Goal: Transaction & Acquisition: Purchase product/service

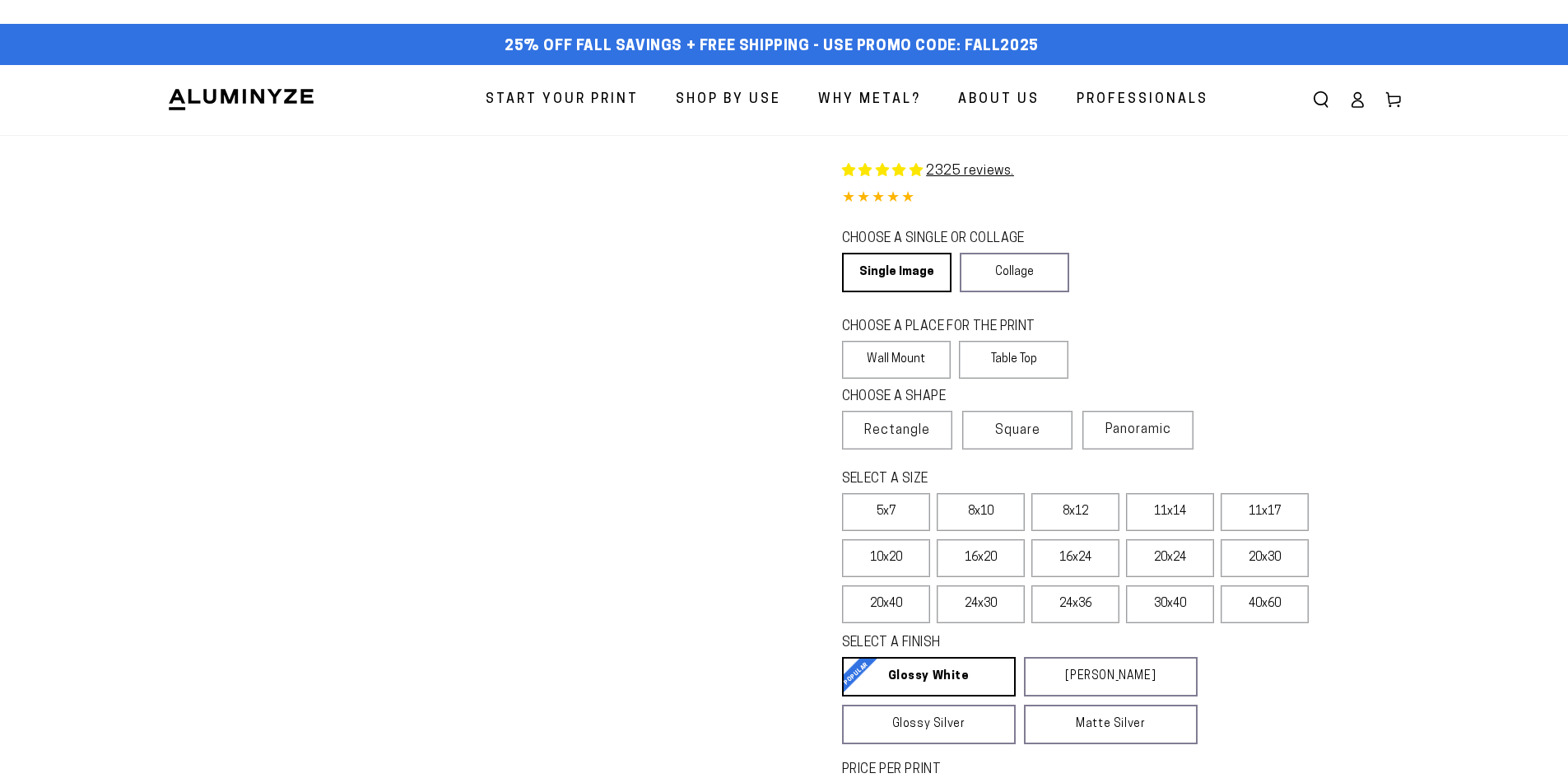
select select "**********"
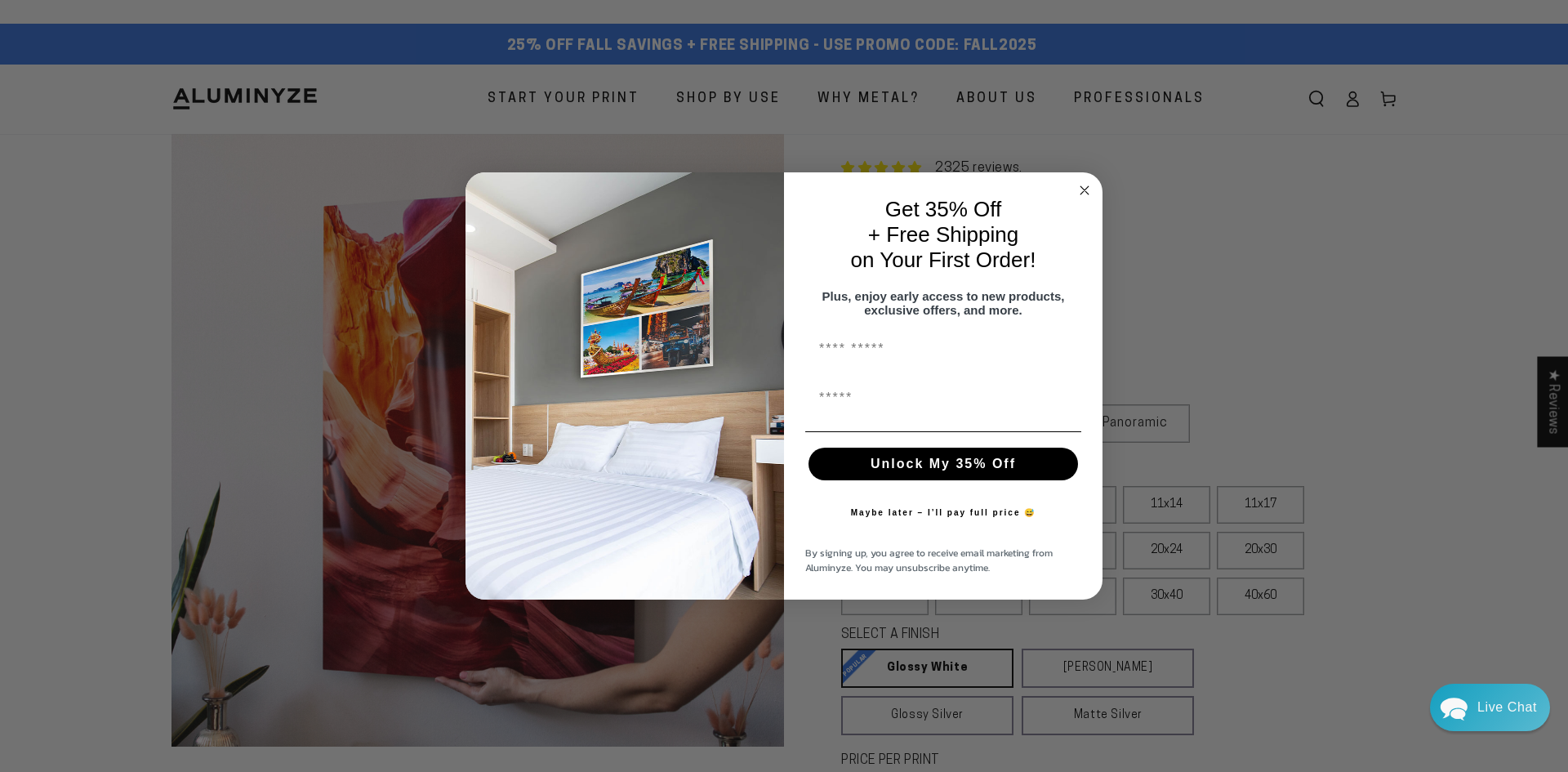
click at [1084, 185] on circle "Close dialog" at bounding box center [1085, 190] width 18 height 18
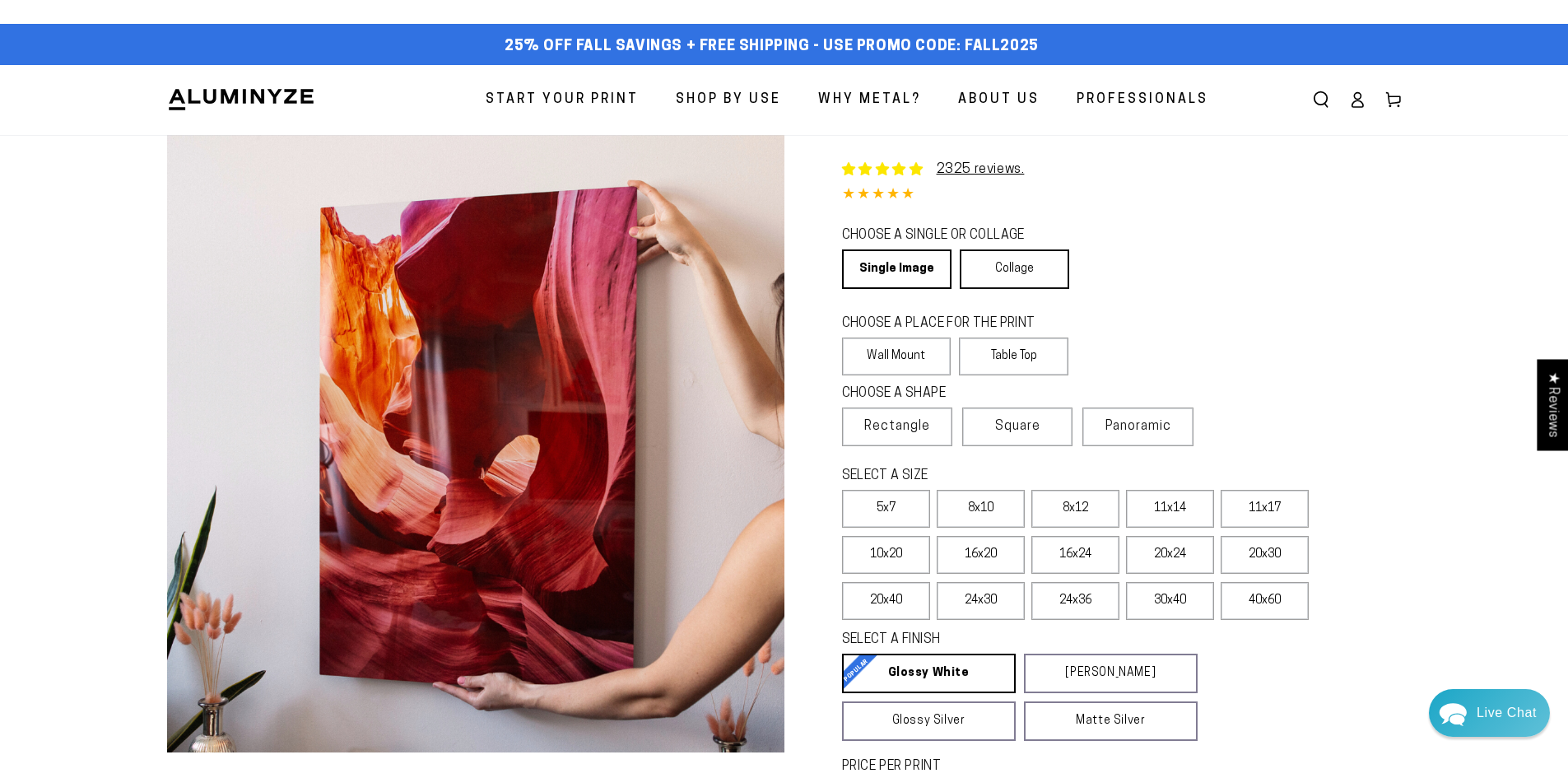
click at [997, 268] on link "Collage" at bounding box center [1014, 269] width 109 height 40
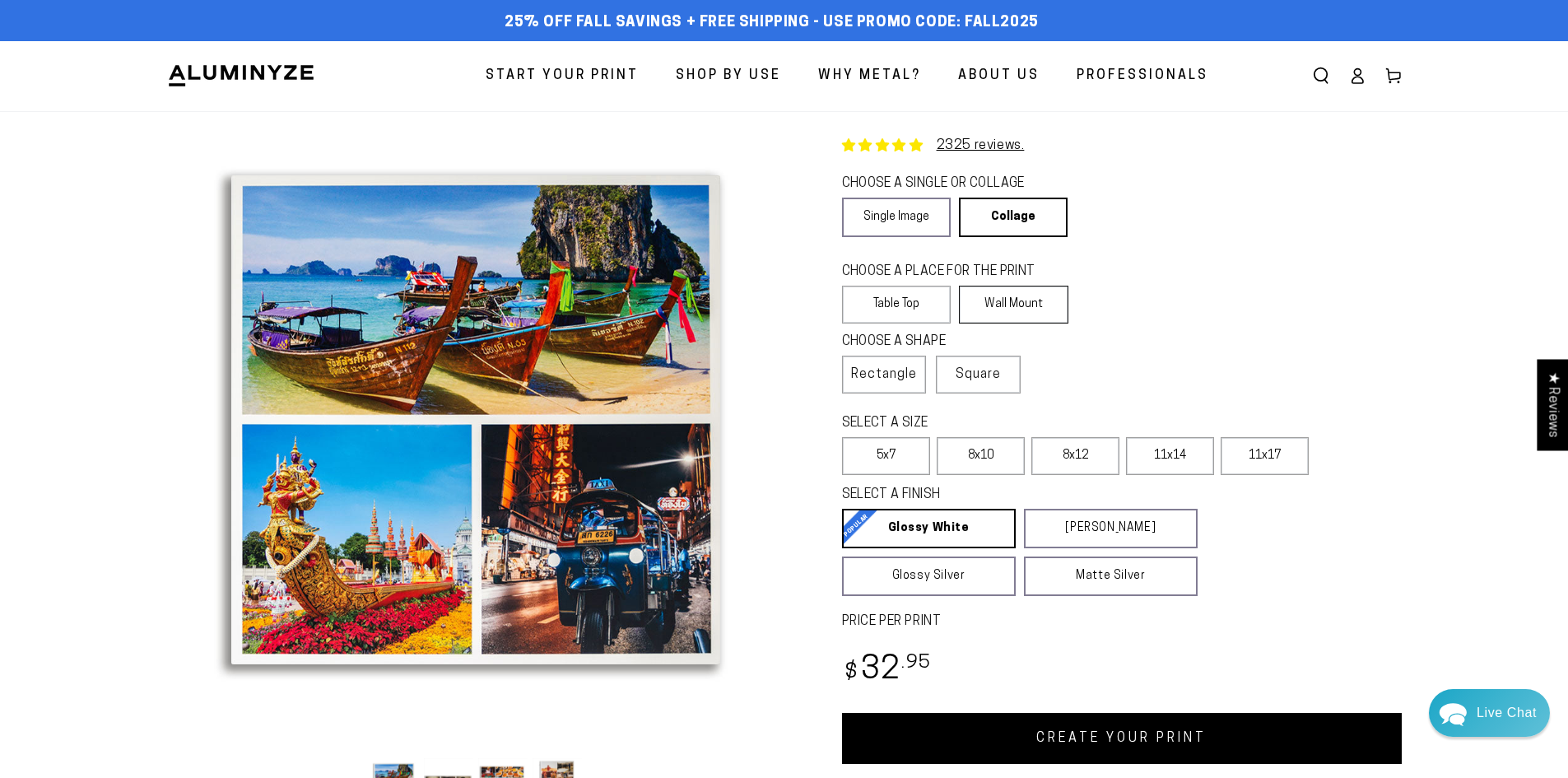
click at [1019, 293] on label "Wall Mount" at bounding box center [1013, 304] width 109 height 38
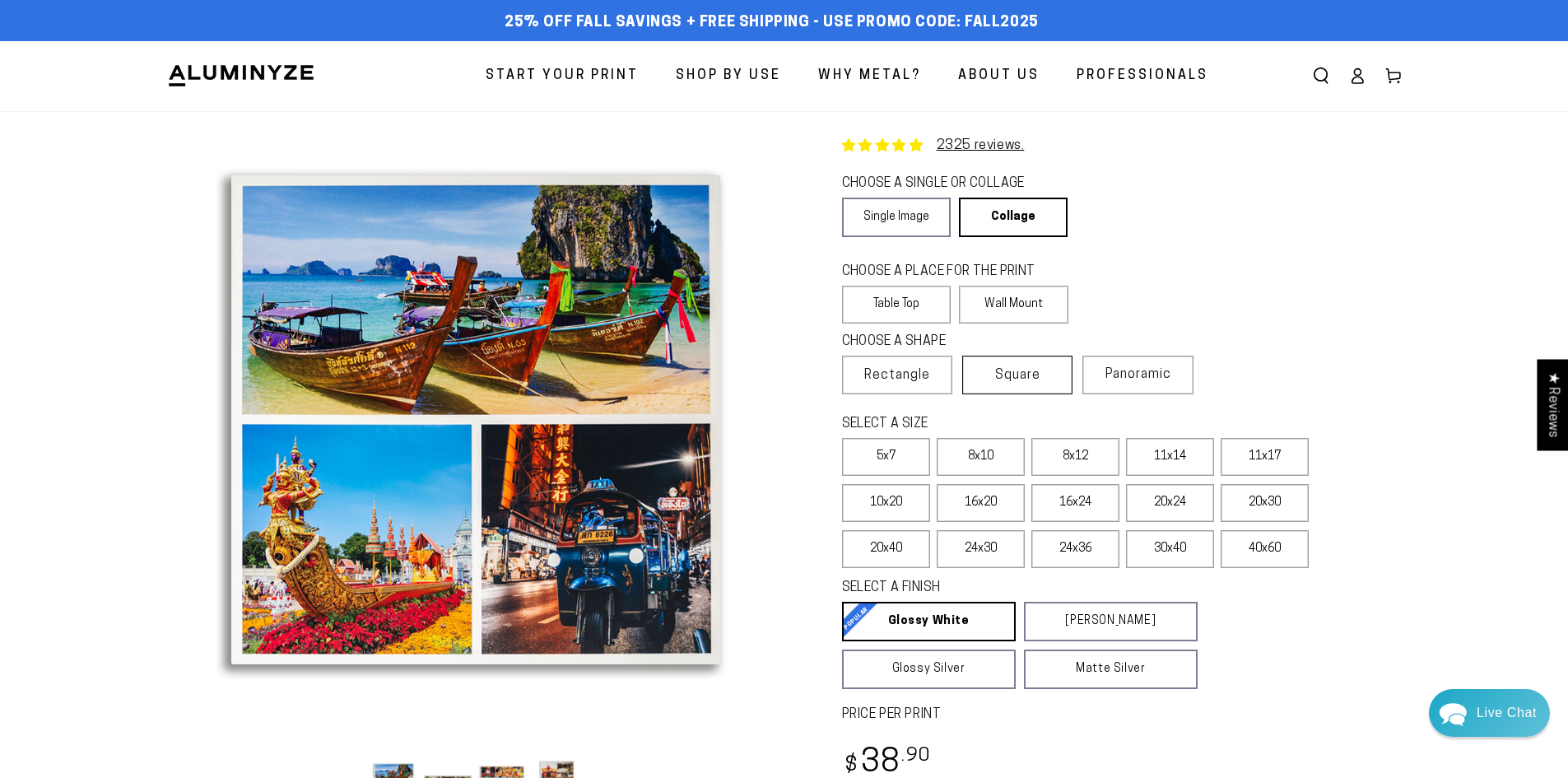
click at [1012, 377] on span "Square" at bounding box center [1018, 375] width 45 height 19
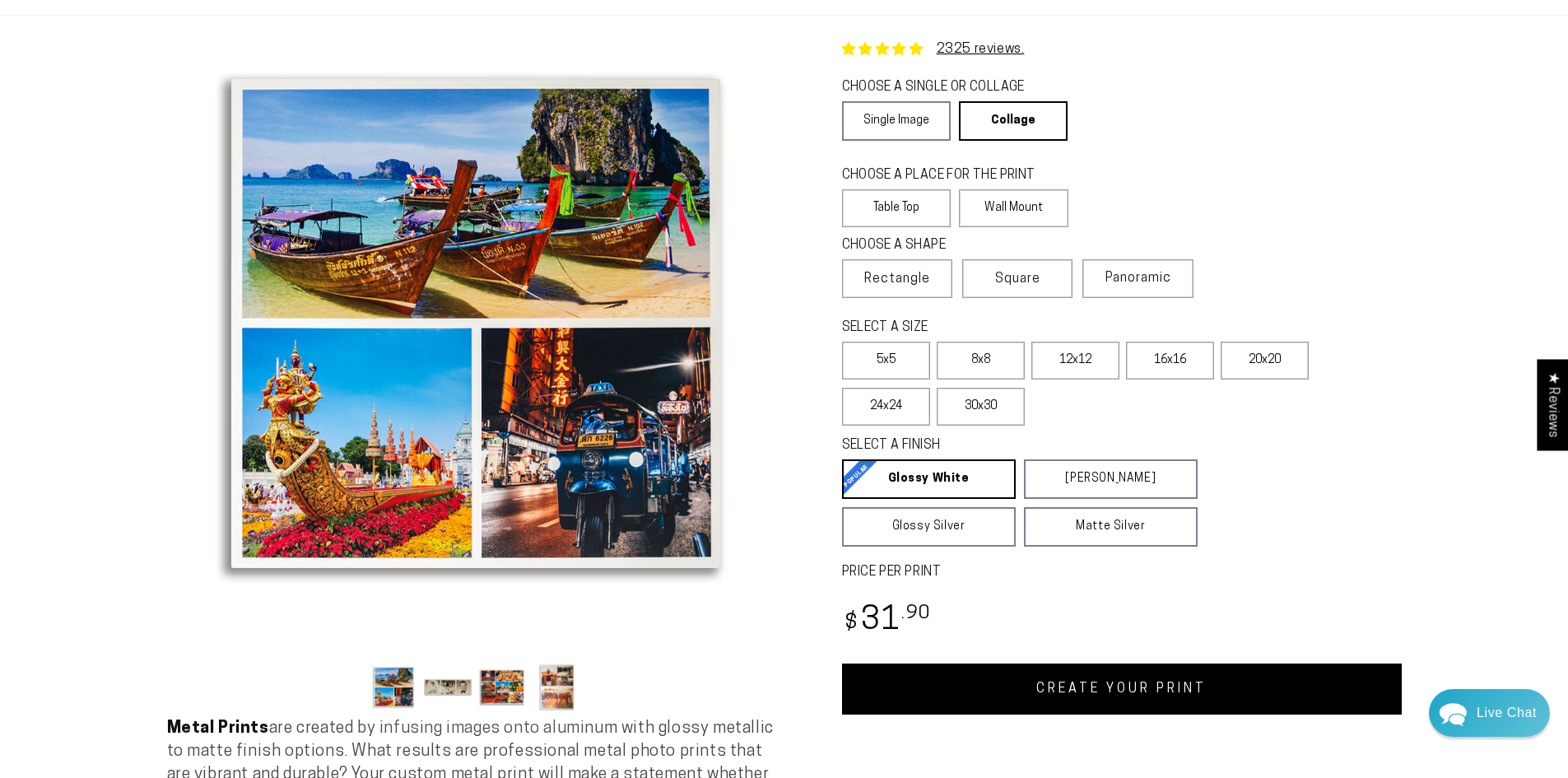
scroll to position [82, 0]
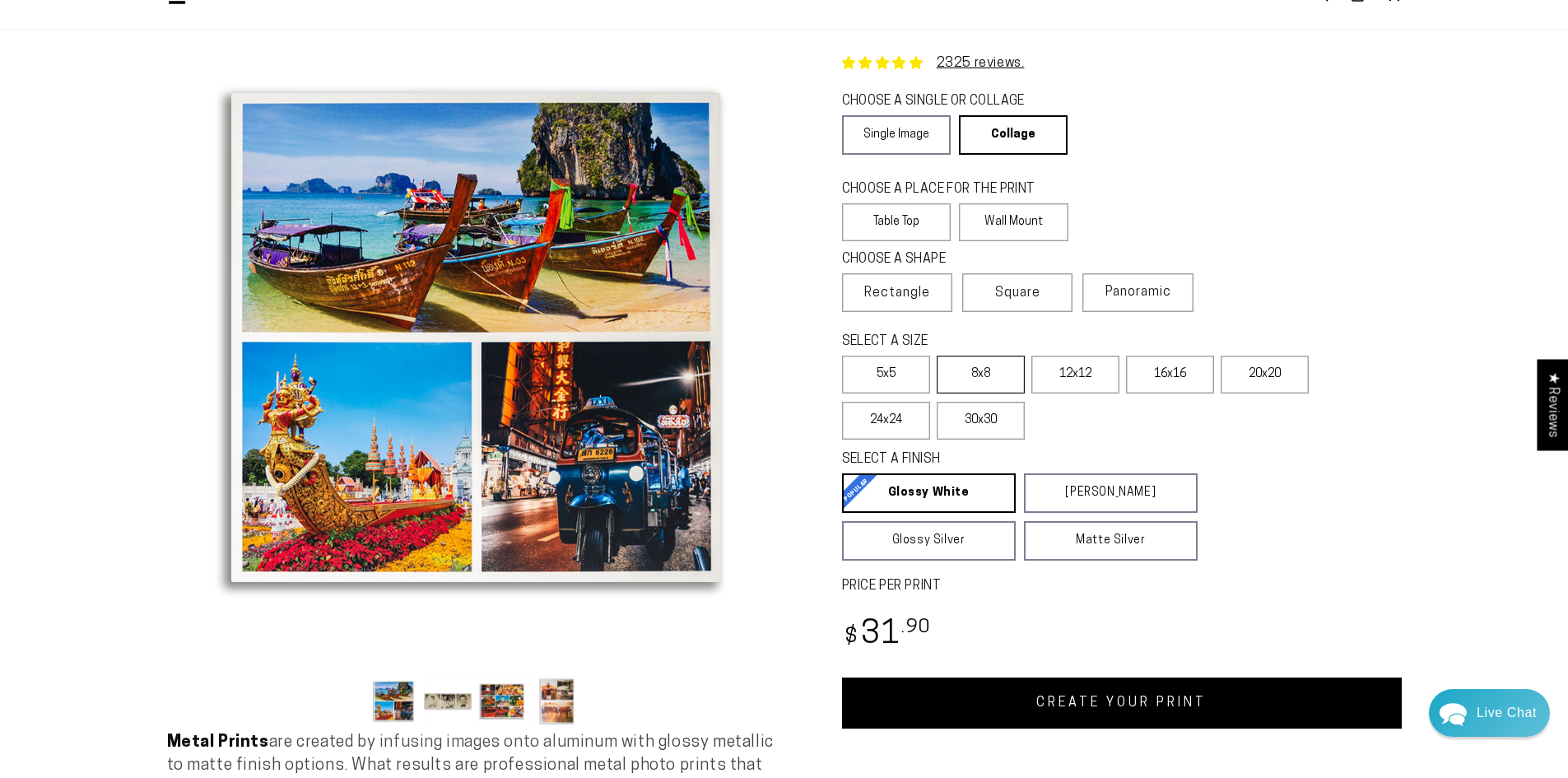
click at [1000, 372] on label "8x8" at bounding box center [981, 374] width 88 height 38
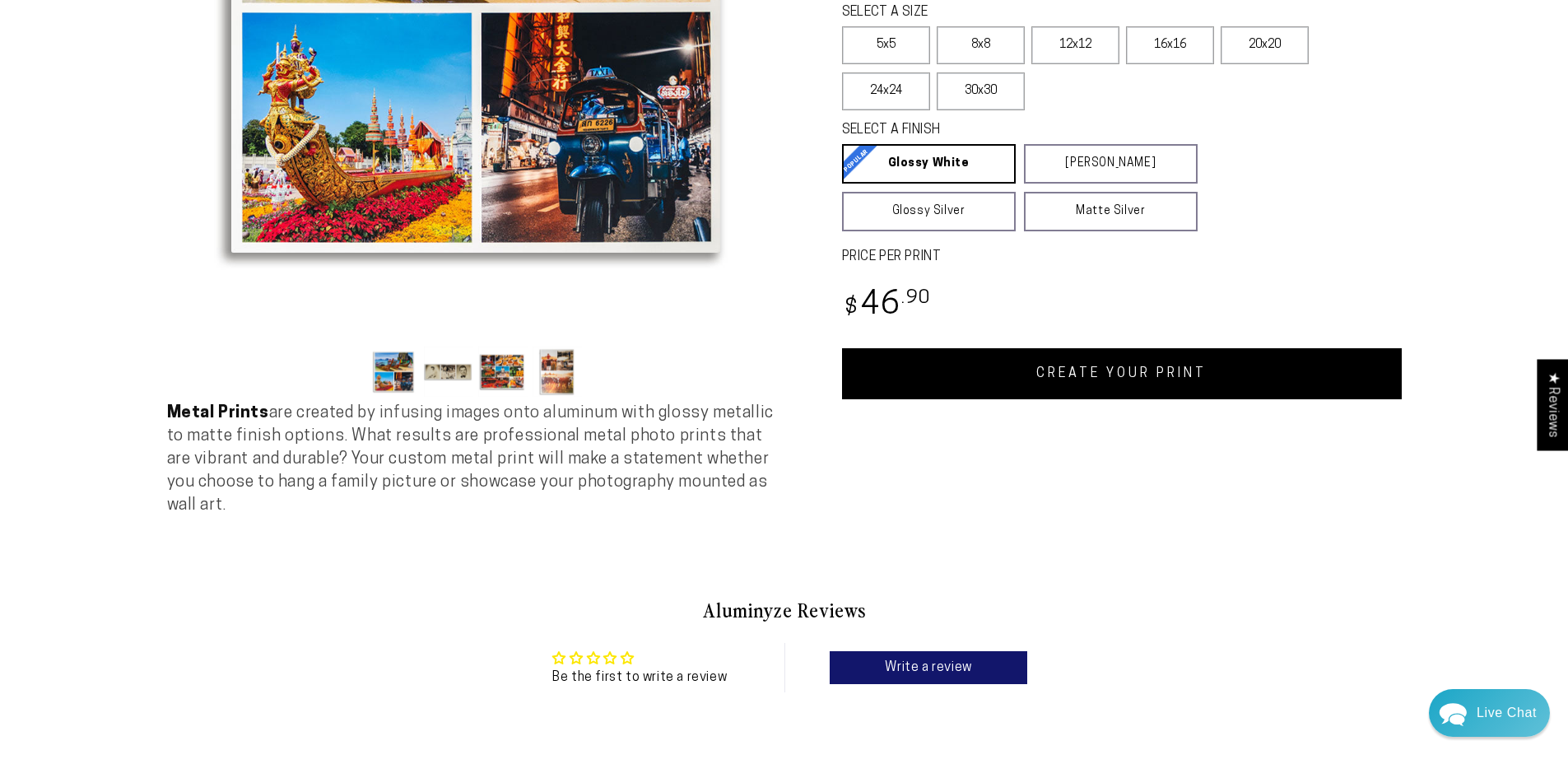
scroll to position [247, 0]
